Goal: Transaction & Acquisition: Purchase product/service

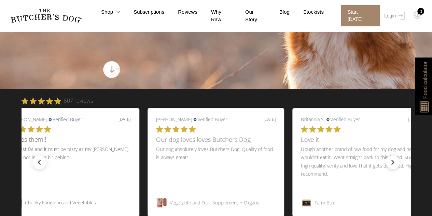
scroll to position [173, 0]
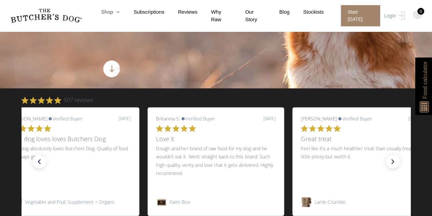
click at [113, 13] on link "Shop" at bounding box center [104, 12] width 32 height 8
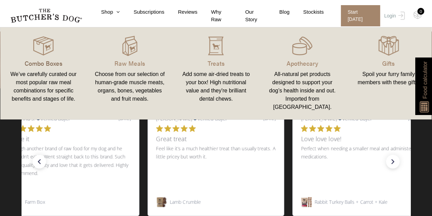
click at [44, 59] on p "Combo Boxes" at bounding box center [44, 62] width 70 height 9
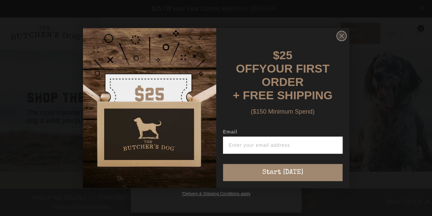
click at [343, 39] on circle "Close dialog" at bounding box center [342, 36] width 10 height 10
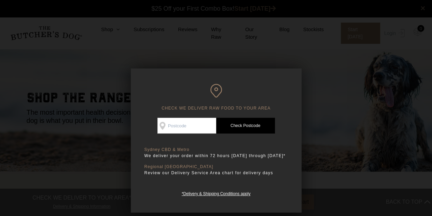
click at [315, 82] on div at bounding box center [216, 108] width 432 height 216
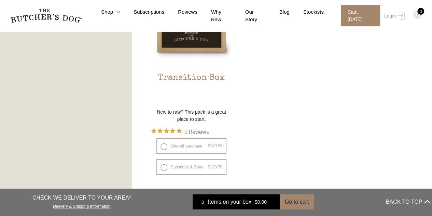
scroll to position [659, 0]
click at [116, 15] on link "Shop" at bounding box center [104, 12] width 32 height 8
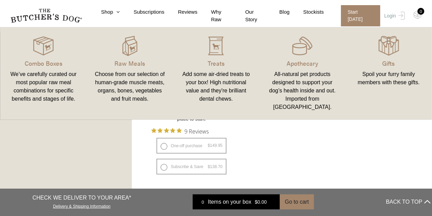
click at [129, 78] on div "Choose from our selection of human-grade muscle meats, organs, bones, vegetable…" at bounding box center [130, 86] width 70 height 33
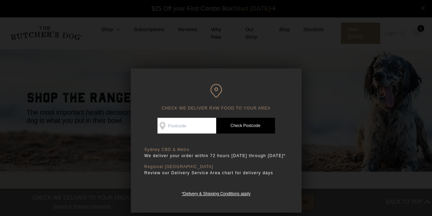
click at [347, 77] on div at bounding box center [216, 108] width 432 height 216
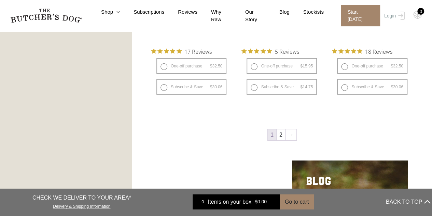
scroll to position [913, 0]
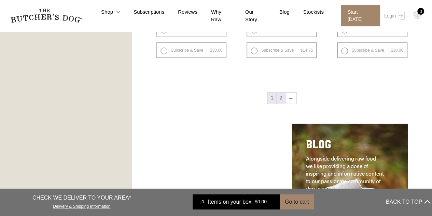
click at [280, 96] on link "2" at bounding box center [281, 98] width 9 height 11
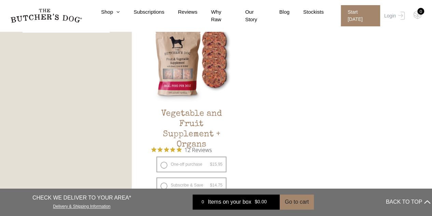
scroll to position [387, 0]
